Goal: Check status

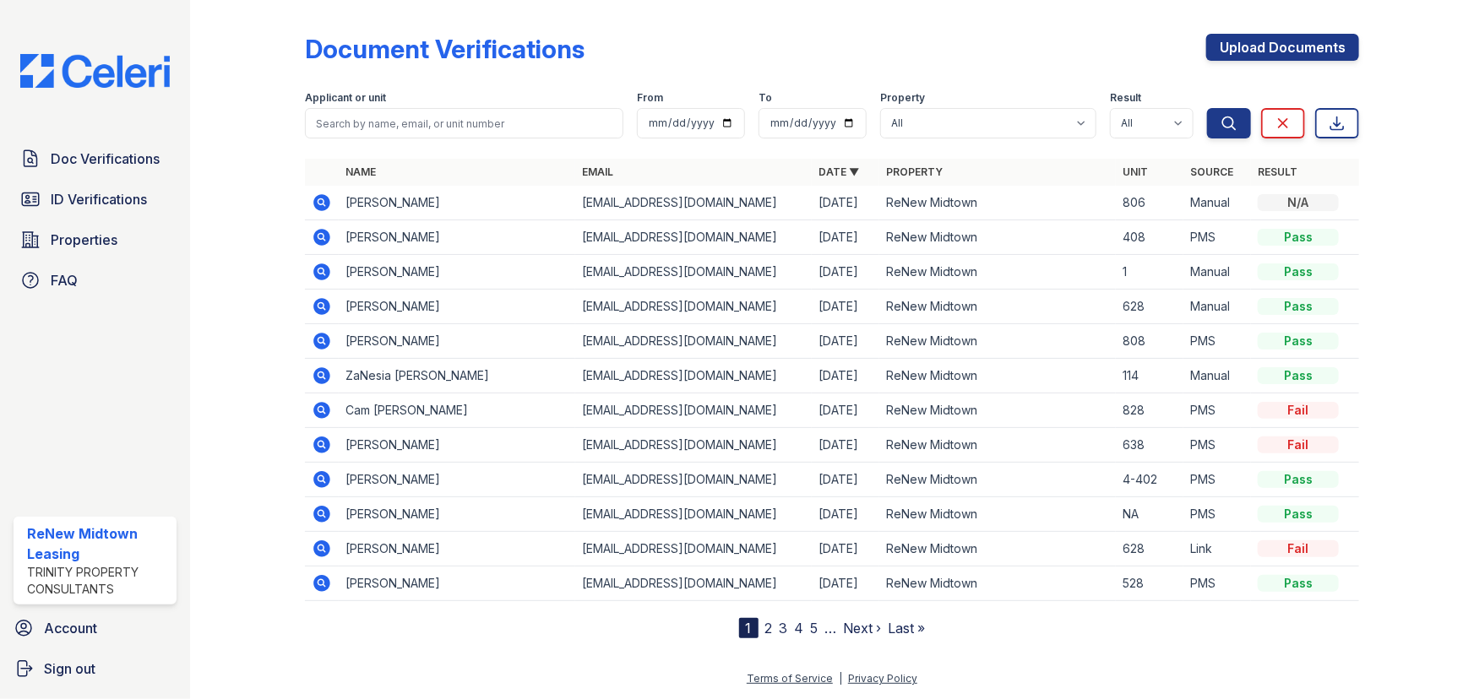
click at [765, 633] on link "2" at bounding box center [769, 628] width 8 height 17
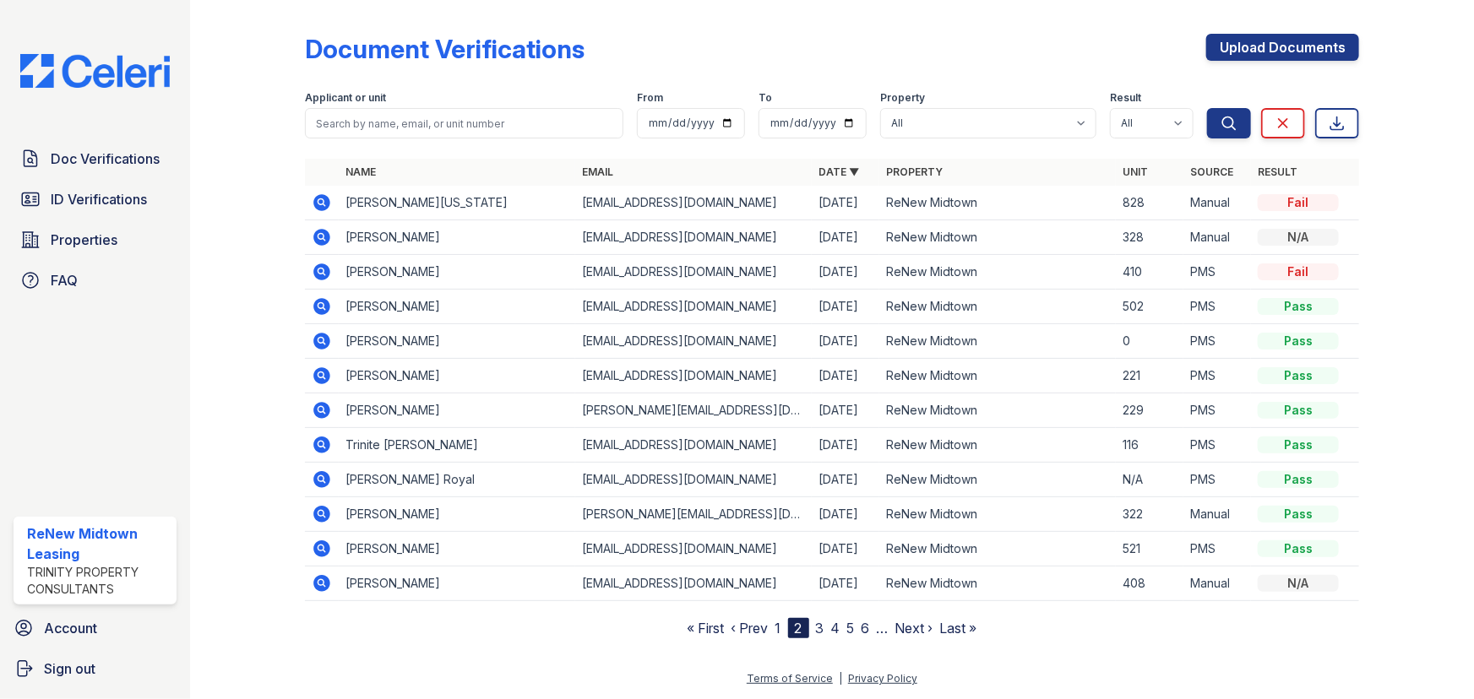
click at [318, 233] on icon at bounding box center [321, 237] width 17 height 17
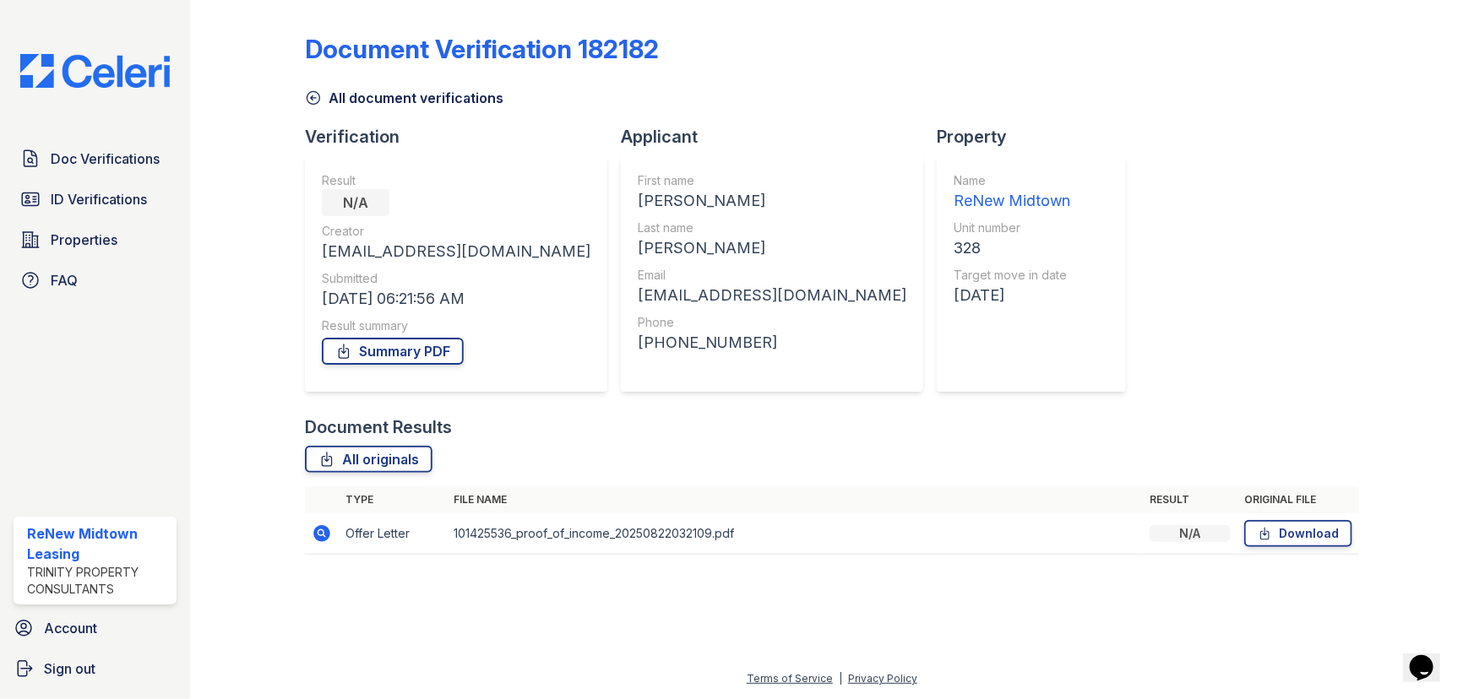
click at [325, 533] on icon at bounding box center [321, 533] width 17 height 17
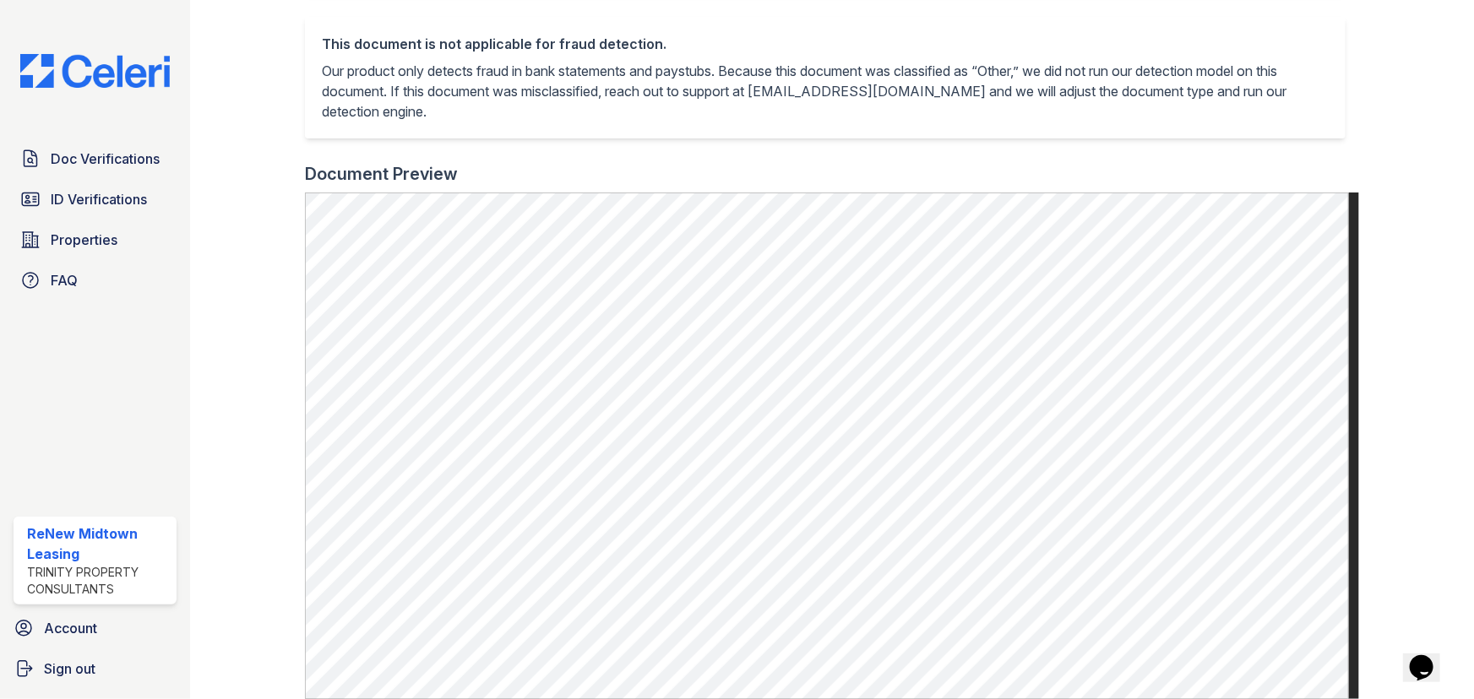
scroll to position [383, 0]
